Goal: Task Accomplishment & Management: Complete application form

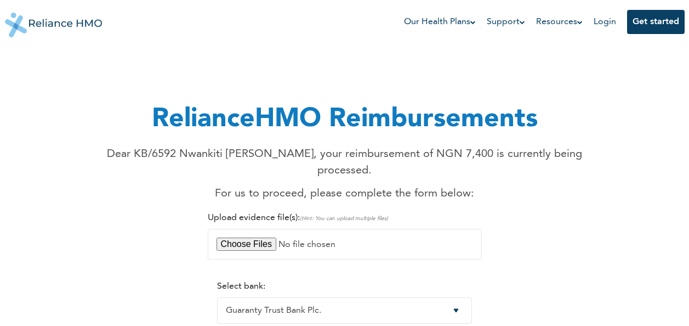
select select "9"
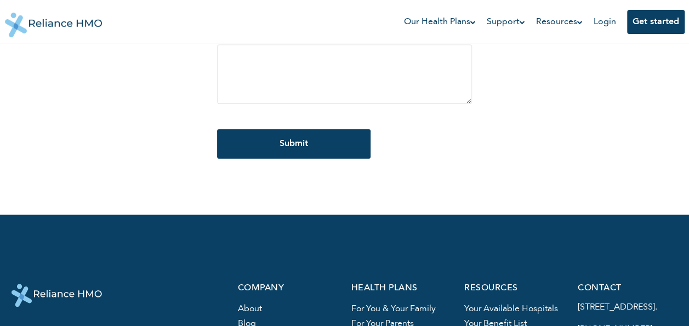
scroll to position [448, 0]
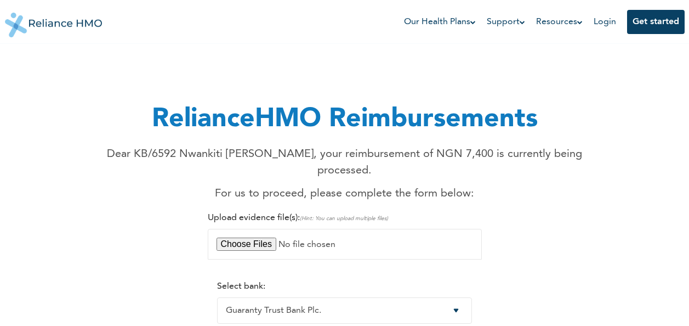
select select "9"
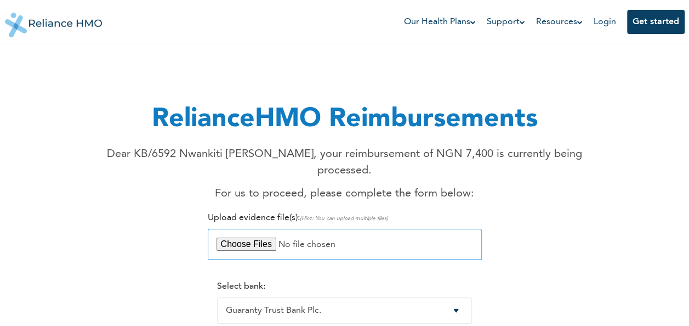
click at [236, 236] on input "file" at bounding box center [345, 244] width 274 height 31
type input "C:\fakepath\Mrs Stella Nwankiti.jpg"
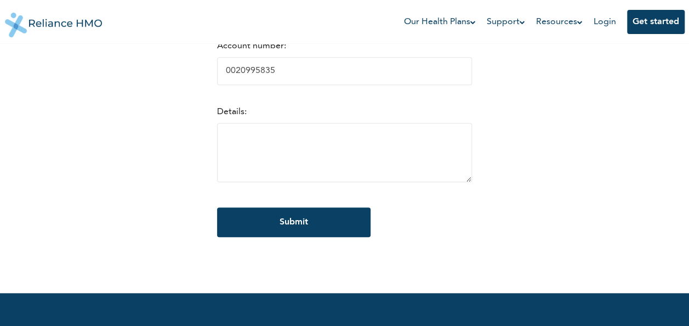
scroll to position [372, 0]
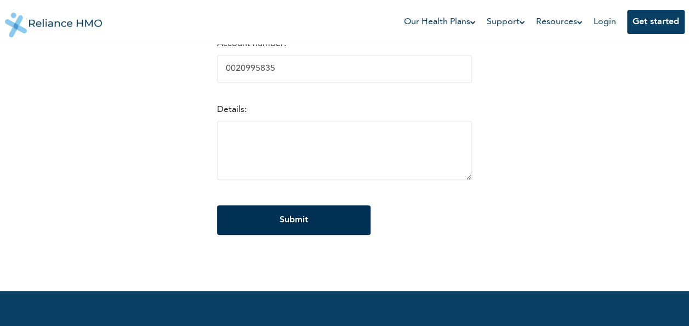
click at [309, 221] on input "Submit" at bounding box center [294, 220] width 154 height 30
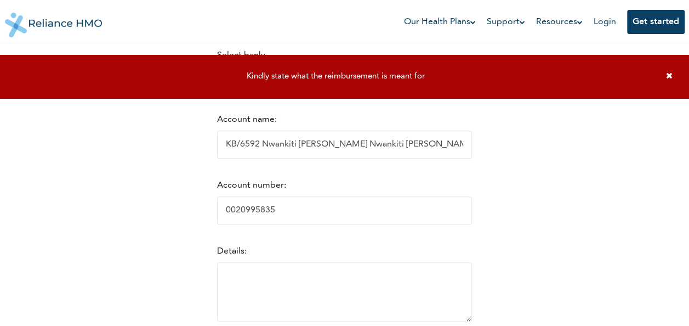
scroll to position [224, 0]
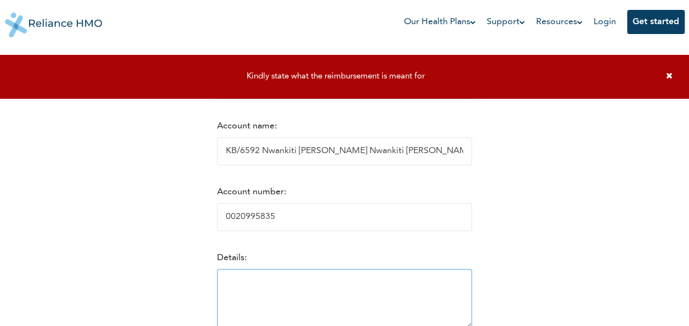
click at [389, 286] on textarea at bounding box center [344, 298] width 255 height 59
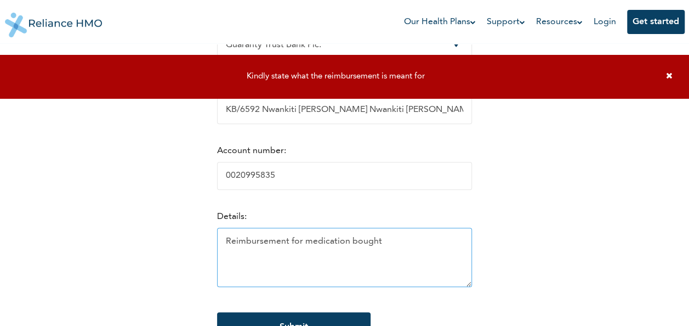
scroll to position [266, 0]
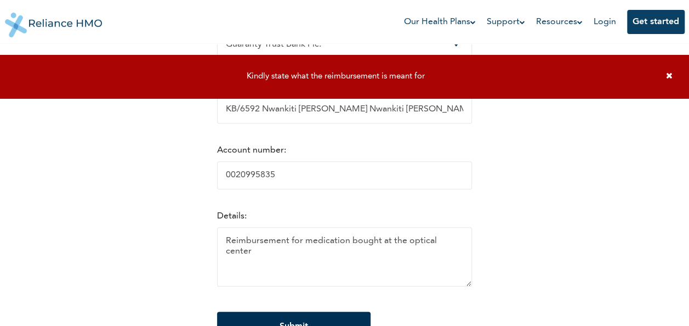
type textarea "Reimbursement for medication bought at the optical center"
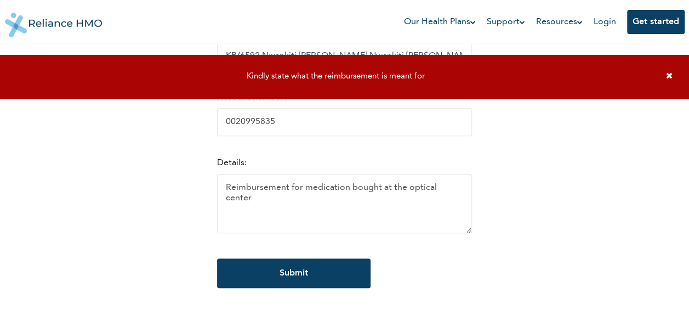
scroll to position [320, 0]
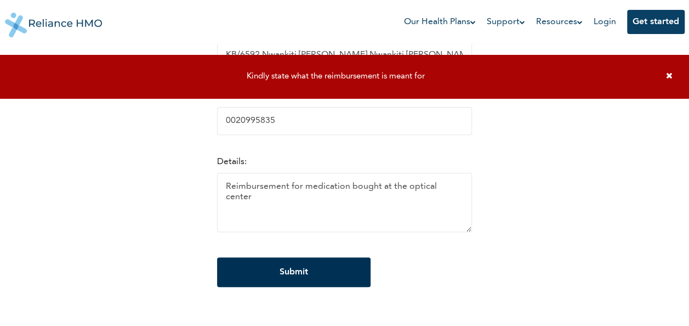
click at [313, 275] on input "Submit" at bounding box center [294, 272] width 154 height 30
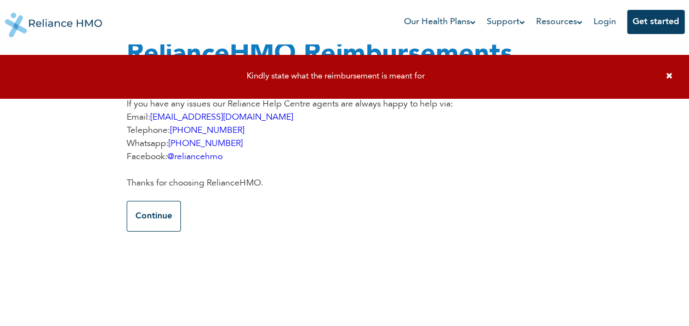
scroll to position [0, 0]
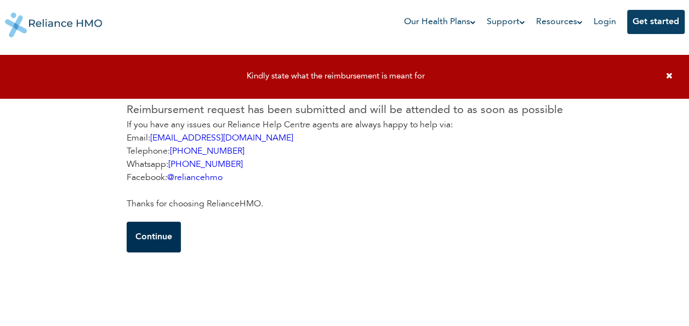
click at [152, 234] on button "Continue" at bounding box center [154, 236] width 54 height 31
